Goal: Check status: Check status

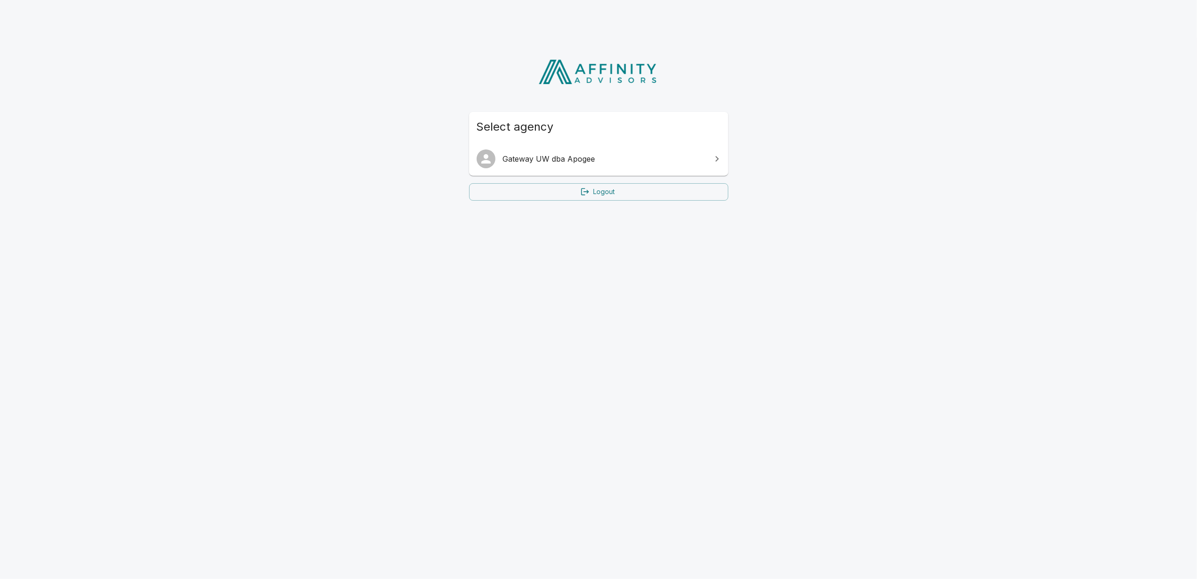
click at [566, 162] on span "Gateway UW dba Apogee" at bounding box center [604, 158] width 203 height 11
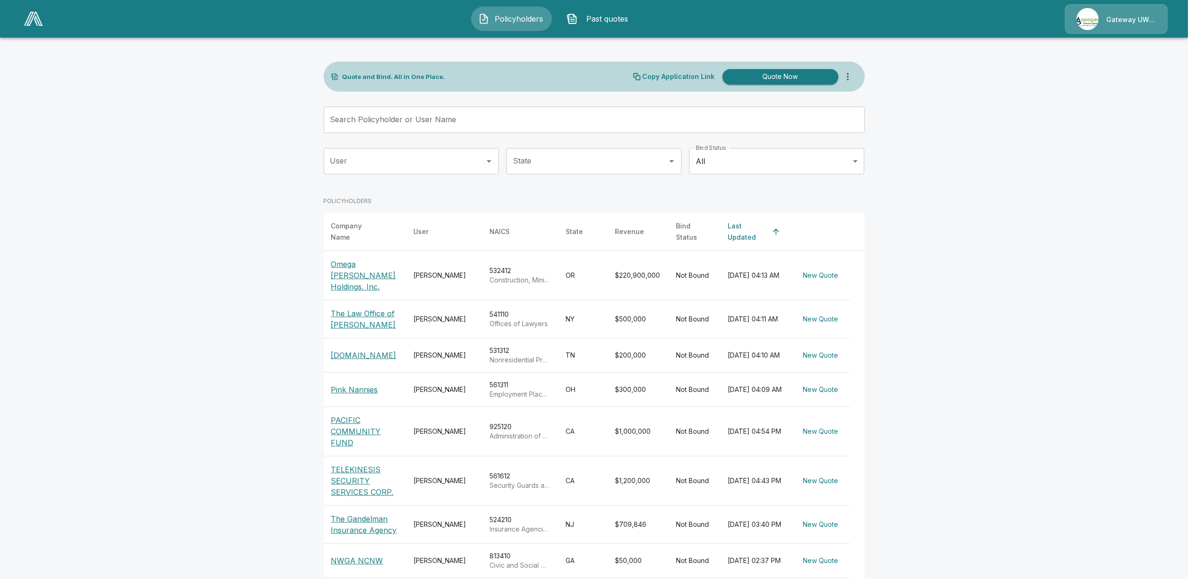
click at [412, 128] on input "Search Policyholder or User Name" at bounding box center [589, 120] width 531 height 26
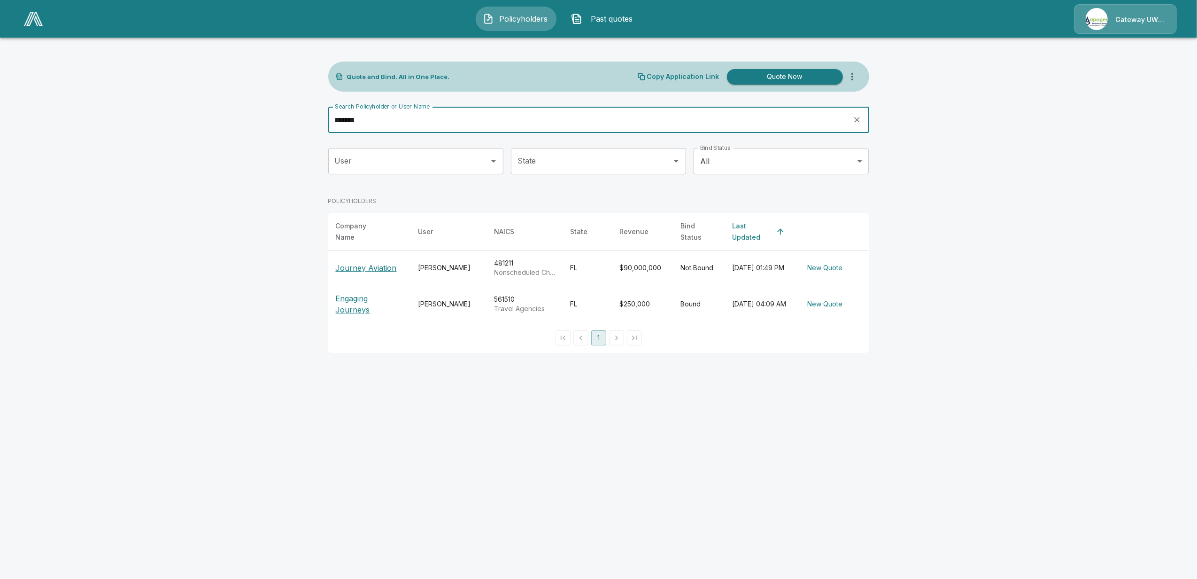
type input "*******"
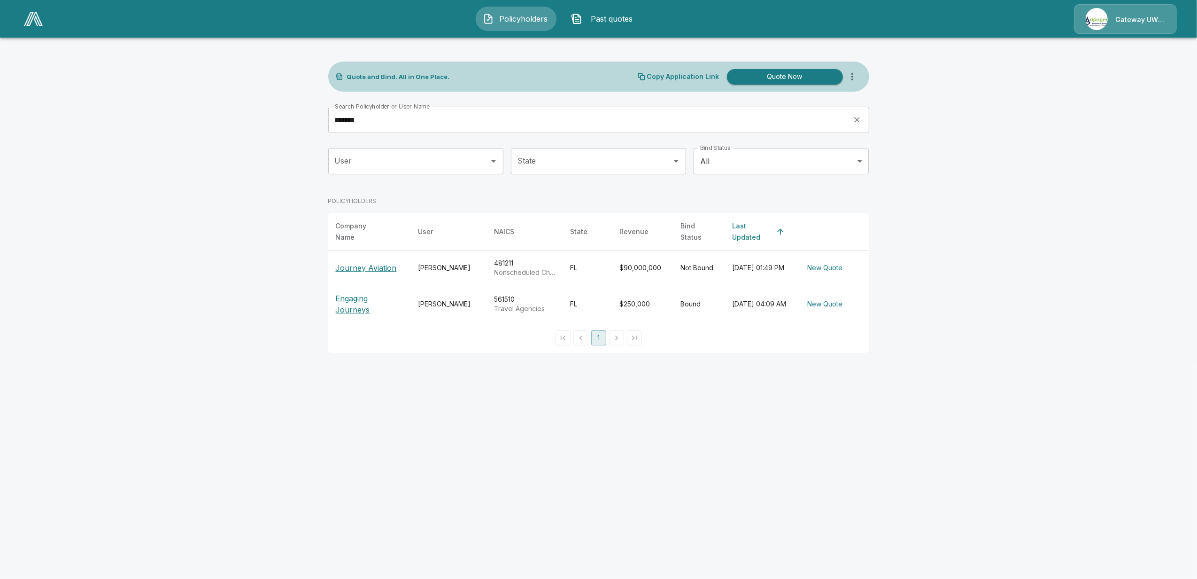
click at [359, 262] on p "Journey Aviation" at bounding box center [366, 267] width 61 height 11
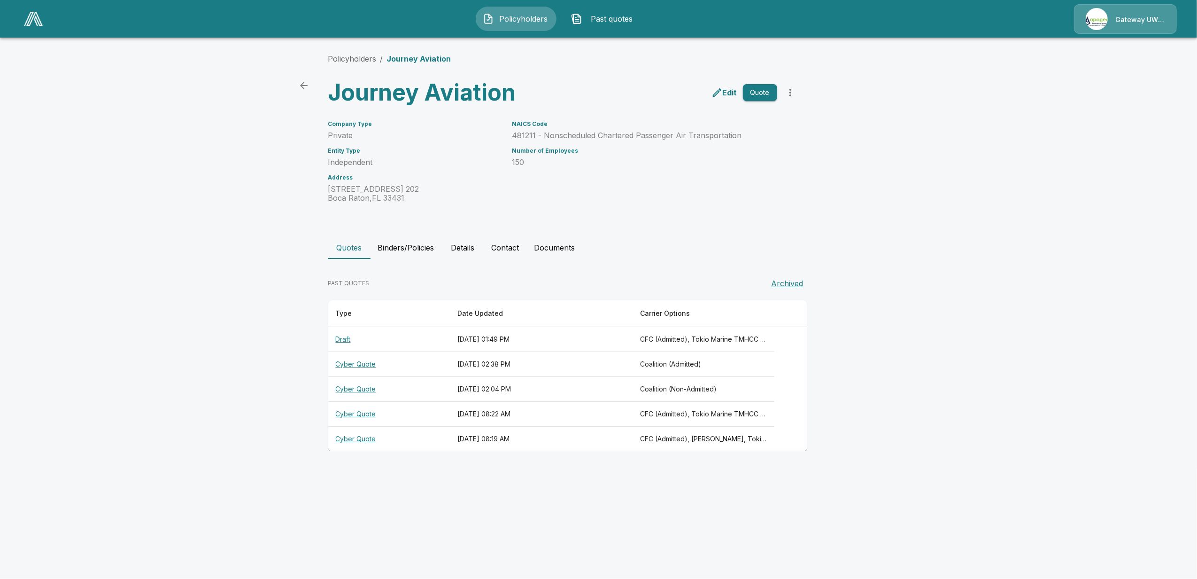
click at [354, 412] on th "Cyber Quote" at bounding box center [389, 414] width 122 height 25
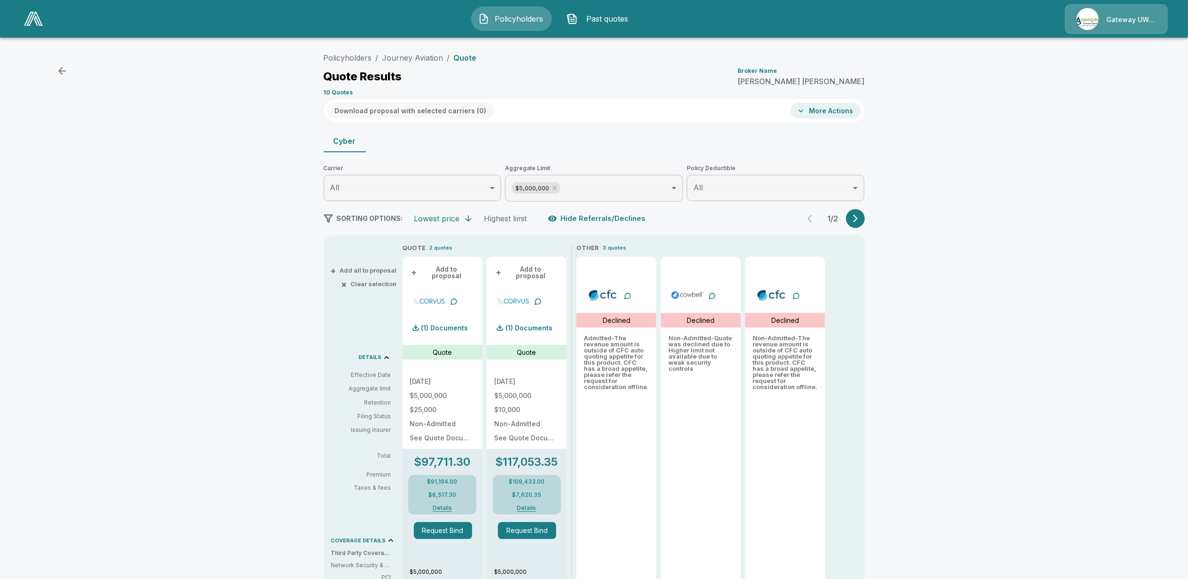
scroll to position [62, 0]
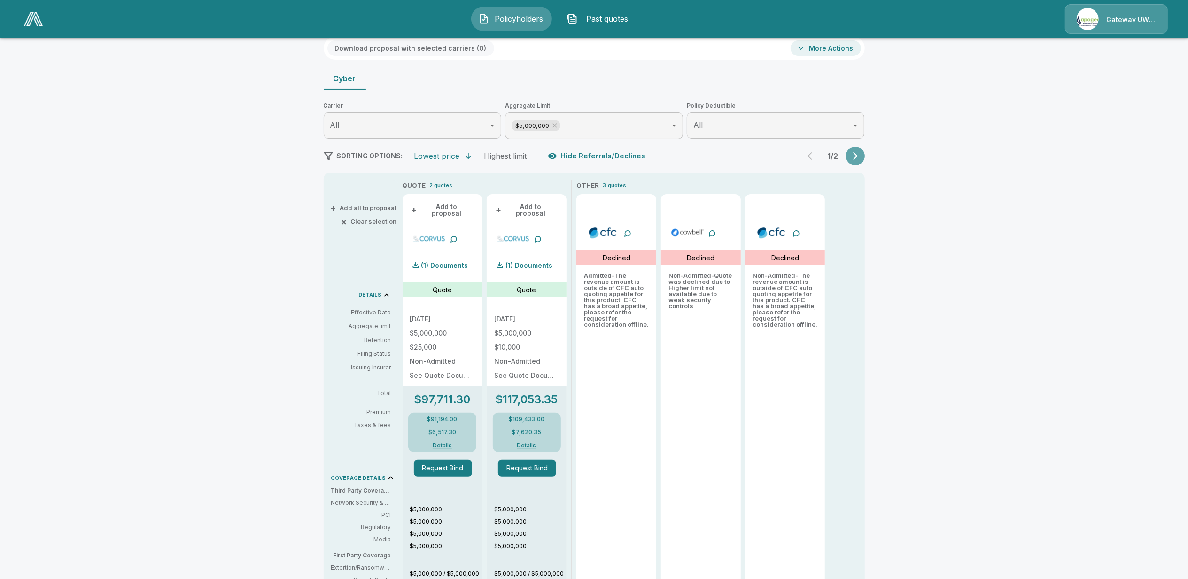
click at [859, 160] on icon "button" at bounding box center [854, 155] width 9 height 9
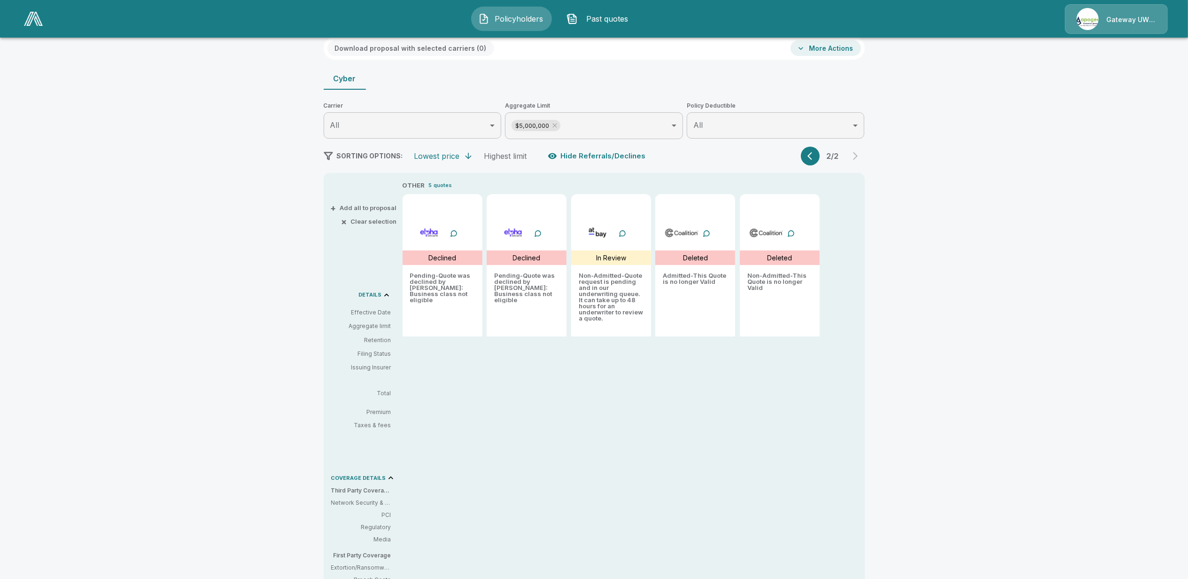
click at [810, 154] on button "button" at bounding box center [810, 156] width 19 height 19
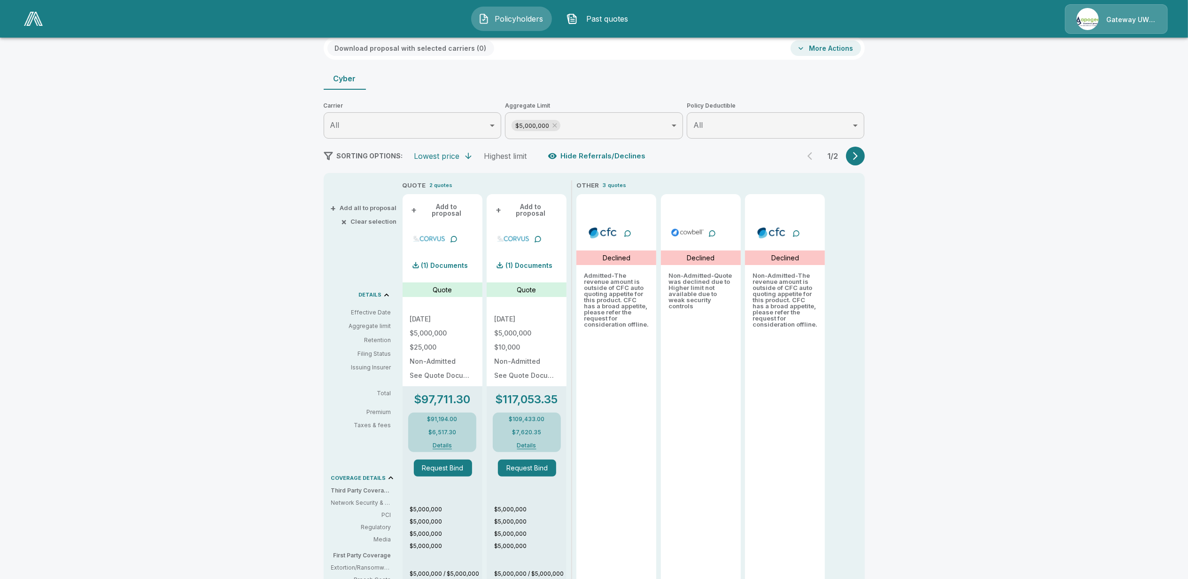
click at [201, 372] on div "Policyholders / Journey Aviation / Quote Quote Results Broker Name [PERSON_NAME…" at bounding box center [594, 406] width 1188 height 848
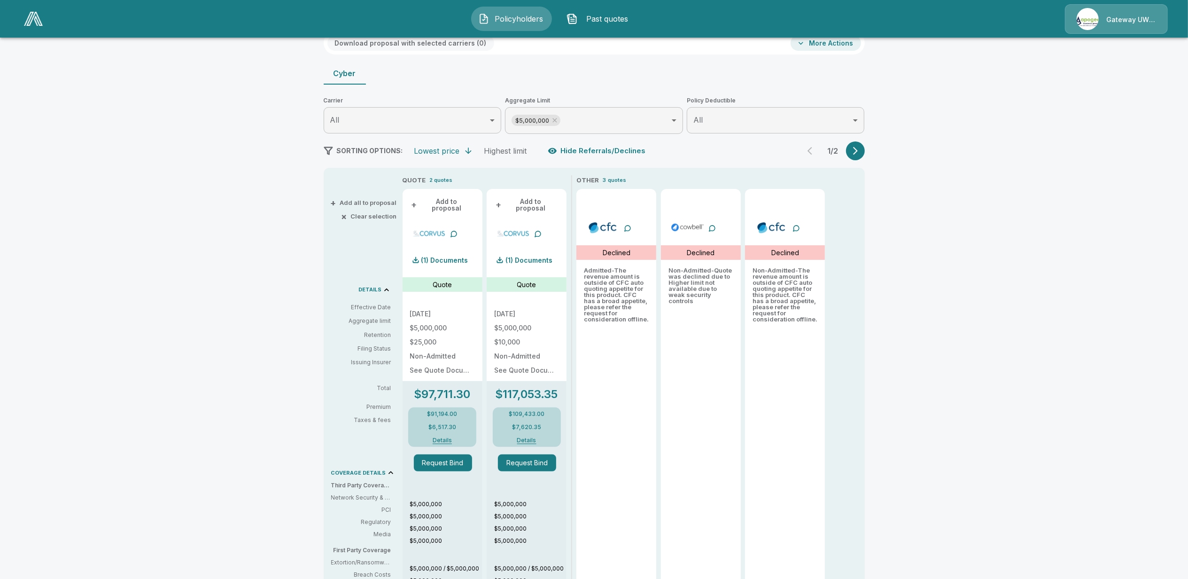
scroll to position [0, 0]
